Goal: Information Seeking & Learning: Learn about a topic

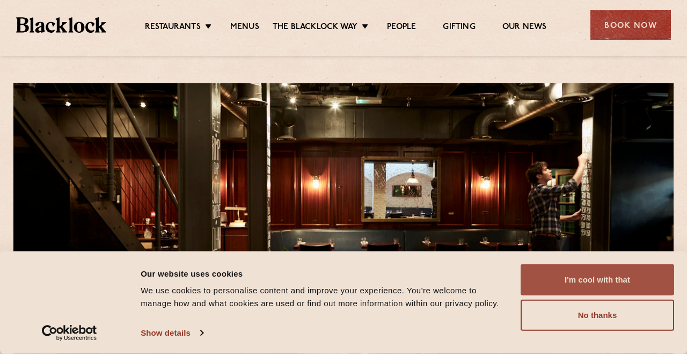
click at [587, 286] on button "I'm cool with that" at bounding box center [598, 279] width 154 height 31
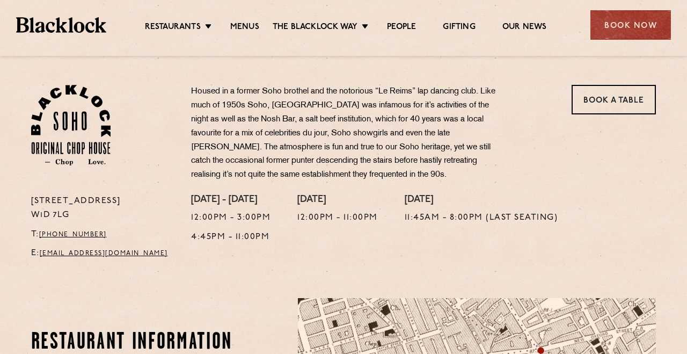
scroll to position [334, 0]
click at [245, 23] on link "Menus" at bounding box center [244, 28] width 29 height 12
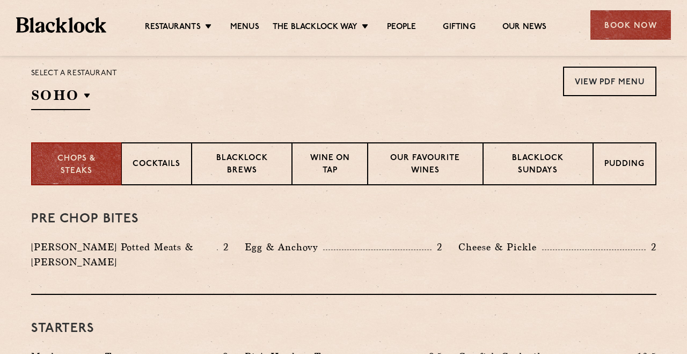
scroll to position [355, 0]
click at [529, 163] on p "Blacklock Sundays" at bounding box center [538, 164] width 87 height 25
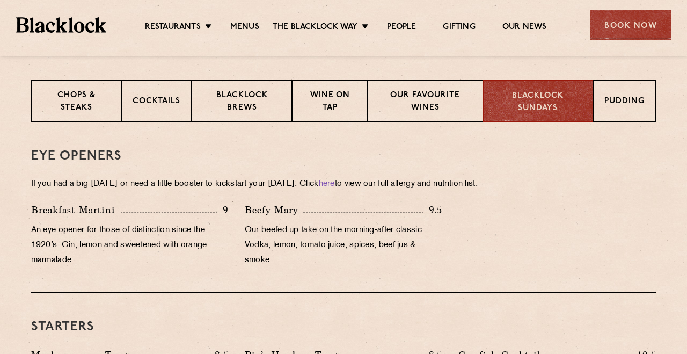
scroll to position [418, 0]
click at [336, 104] on p "Wine on Tap" at bounding box center [329, 102] width 53 height 25
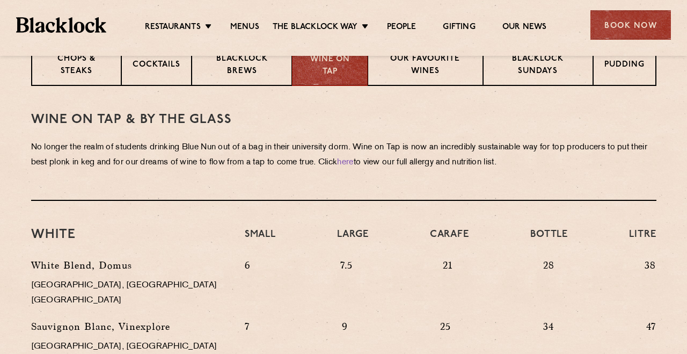
scroll to position [274, 0]
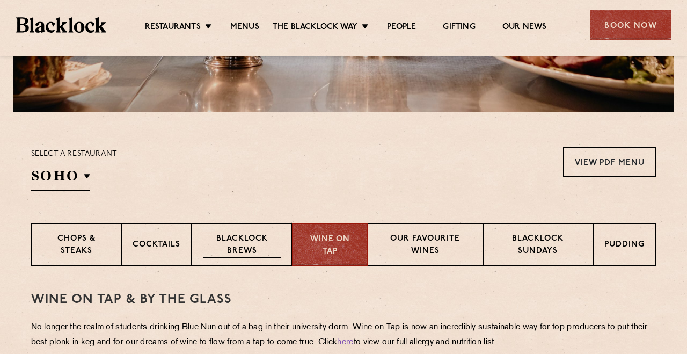
click at [244, 242] on p "Blacklock Brews" at bounding box center [242, 245] width 78 height 25
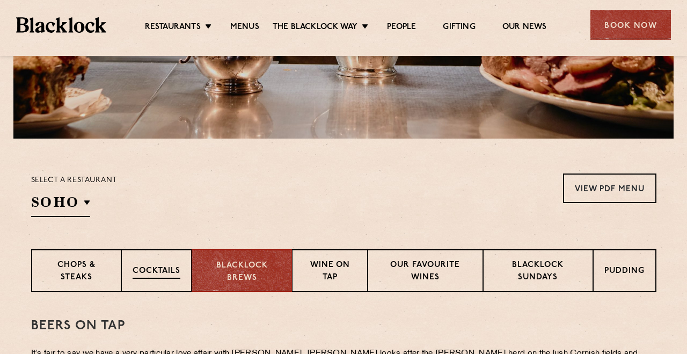
scroll to position [258, 0]
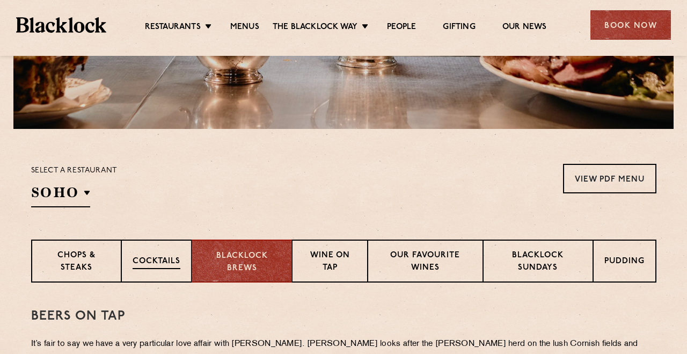
click at [155, 256] on p "Cocktails" at bounding box center [157, 262] width 48 height 13
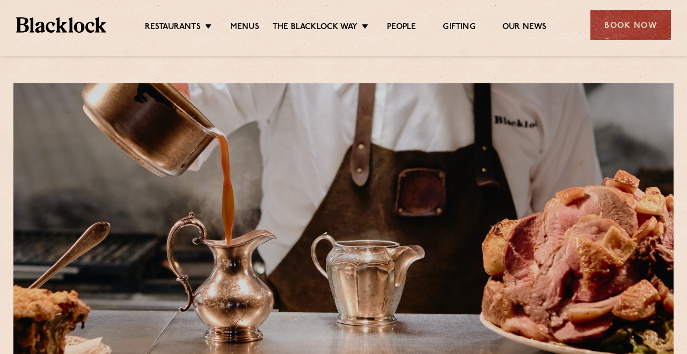
scroll to position [0, 0]
click at [244, 23] on link "Menus" at bounding box center [244, 28] width 29 height 12
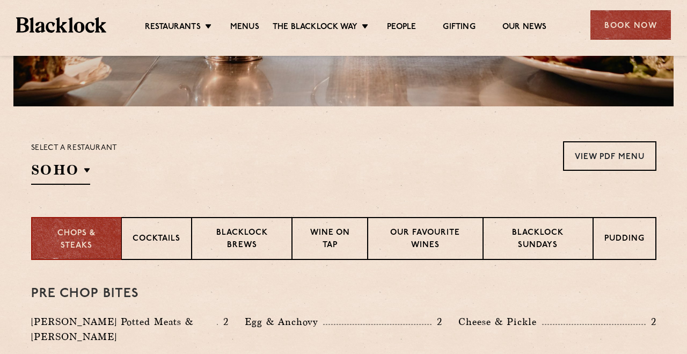
scroll to position [281, 0]
click at [423, 234] on p "Our favourite wines" at bounding box center [425, 239] width 93 height 25
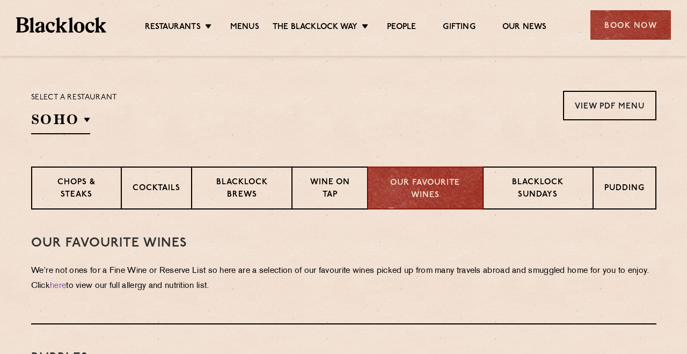
scroll to position [328, 0]
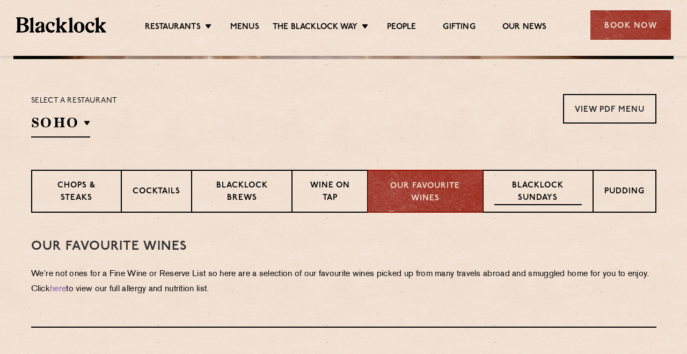
click at [530, 195] on p "Blacklock Sundays" at bounding box center [538, 192] width 87 height 25
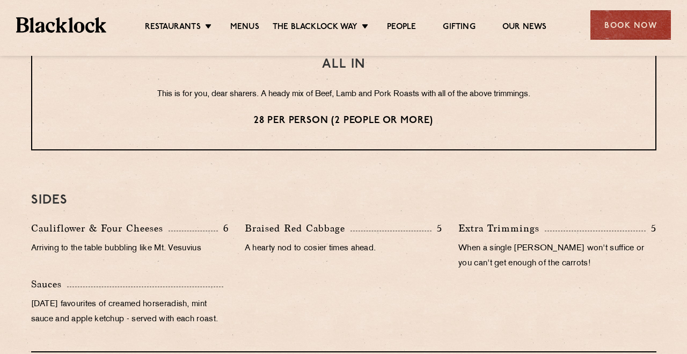
scroll to position [946, 0]
